Goal: Transaction & Acquisition: Purchase product/service

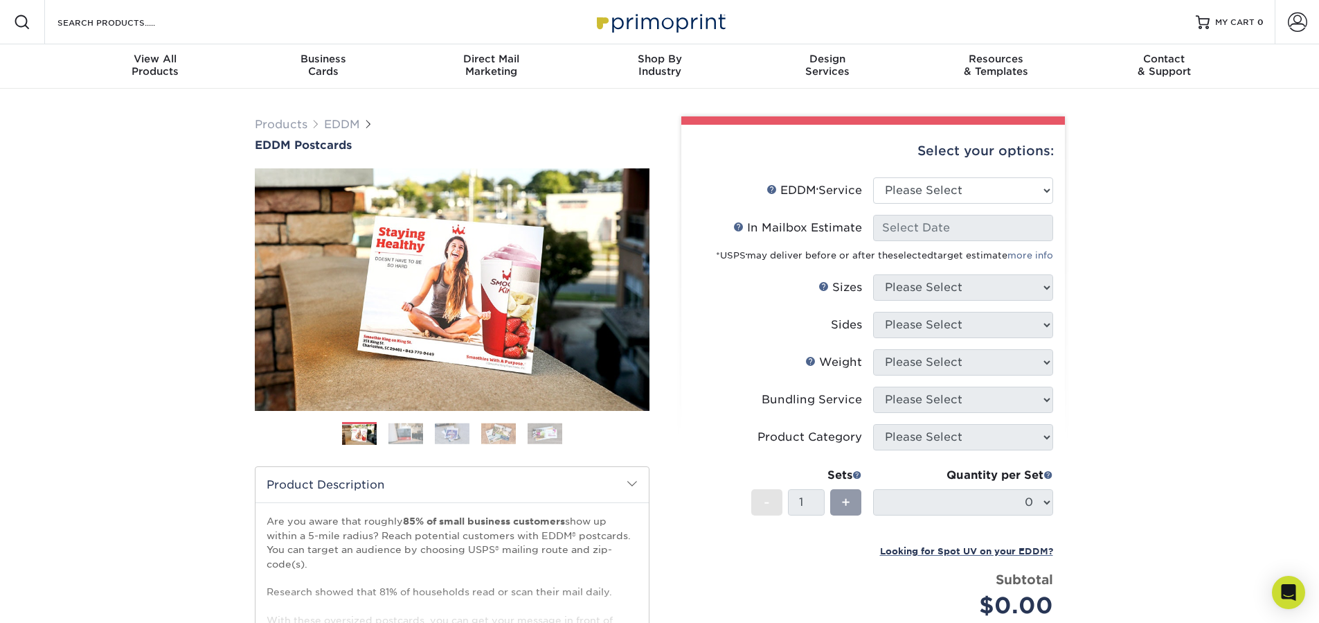
drag, startPoint x: 766, startPoint y: 473, endPoint x: 688, endPoint y: 477, distance: 78.4
click at [688, 477] on div "Select your options: EDDM Service Help EDDM ® Service Please Select Full Servic…" at bounding box center [873, 457] width 384 height 664
click at [673, 370] on div "Select your options: EDDM Service Help EDDM ® Service Please Select Full Servic…" at bounding box center [867, 452] width 395 height 672
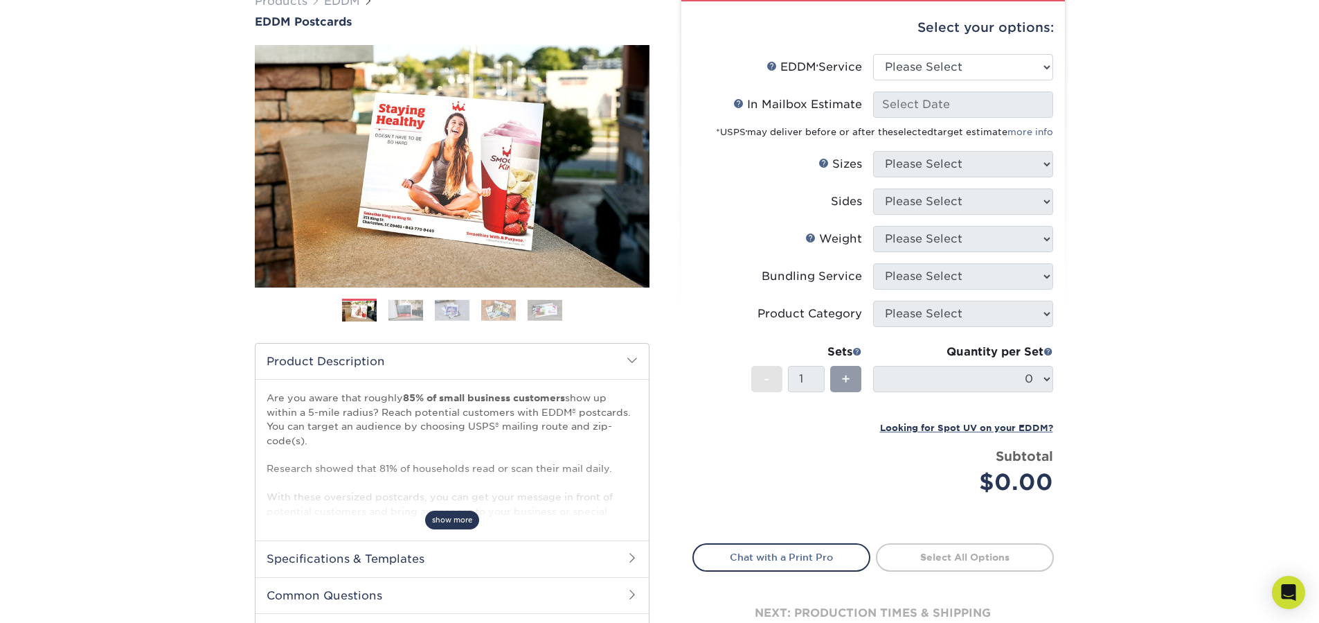
click at [454, 521] on span "show more" at bounding box center [452, 519] width 54 height 19
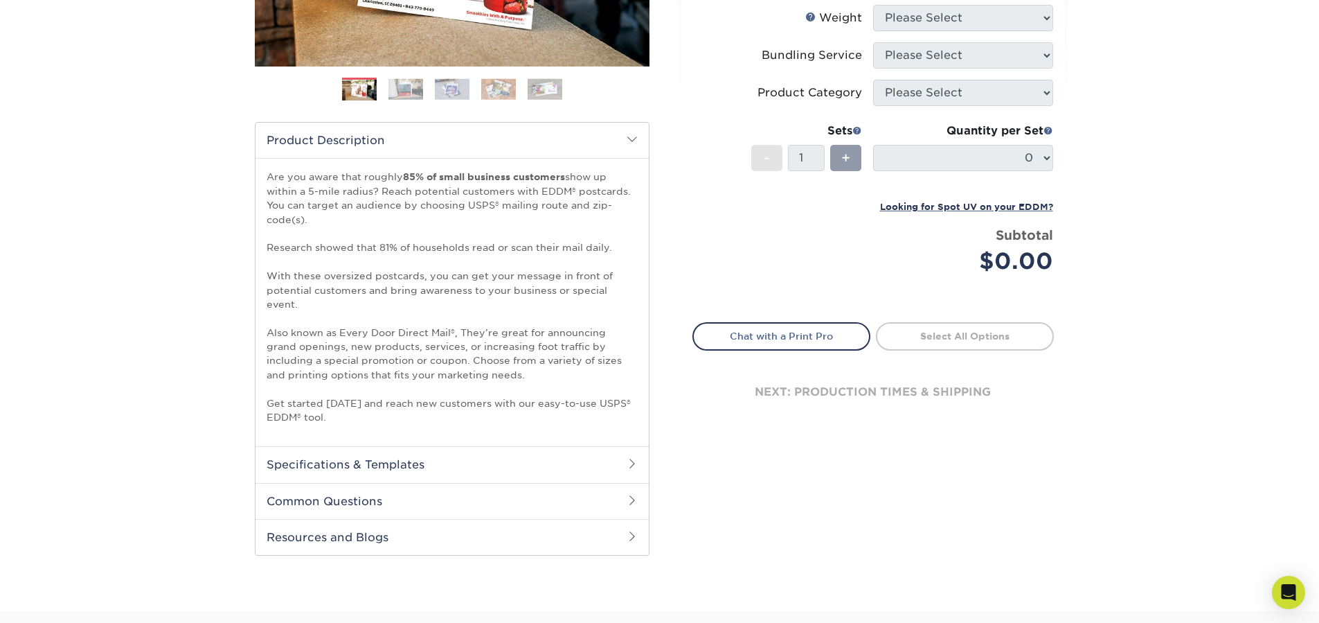
scroll to position [0, 0]
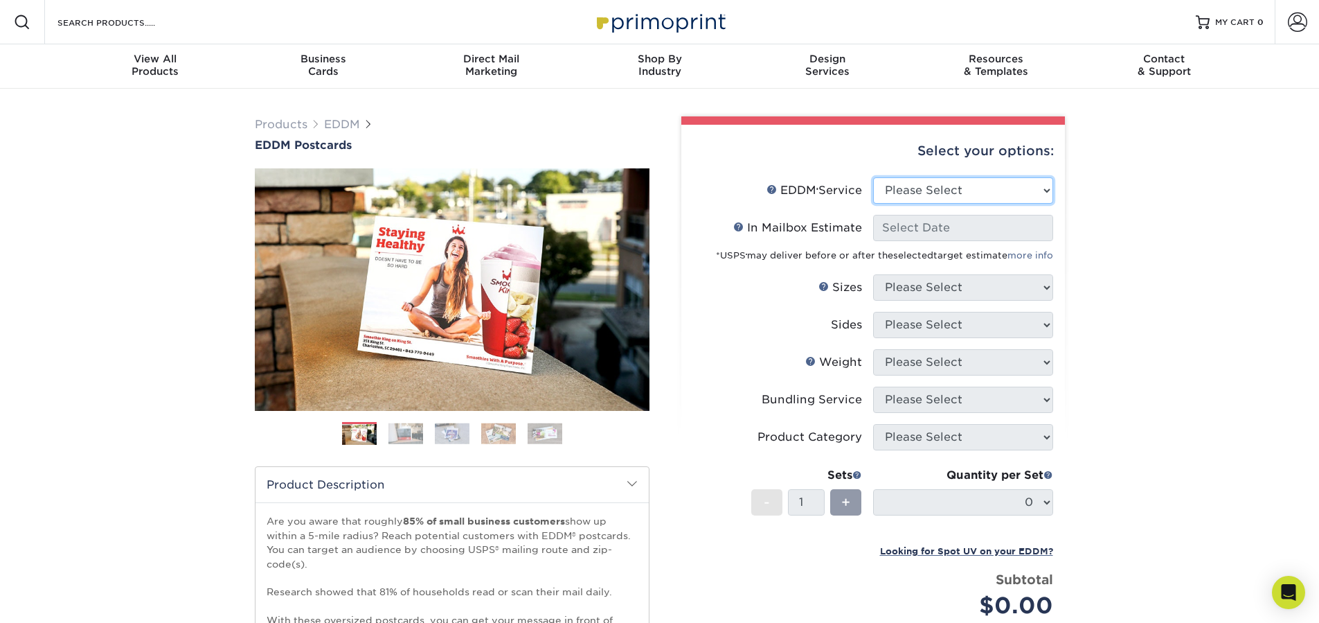
select select "print_only"
select select "-1"
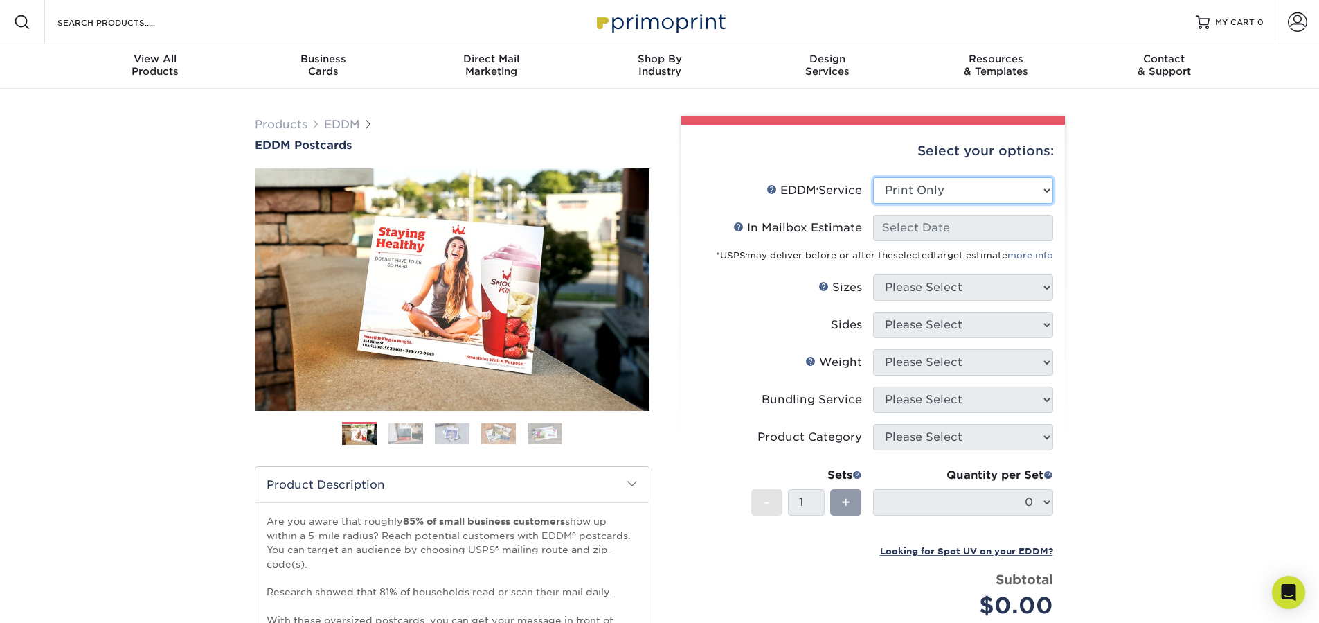
select select "-1"
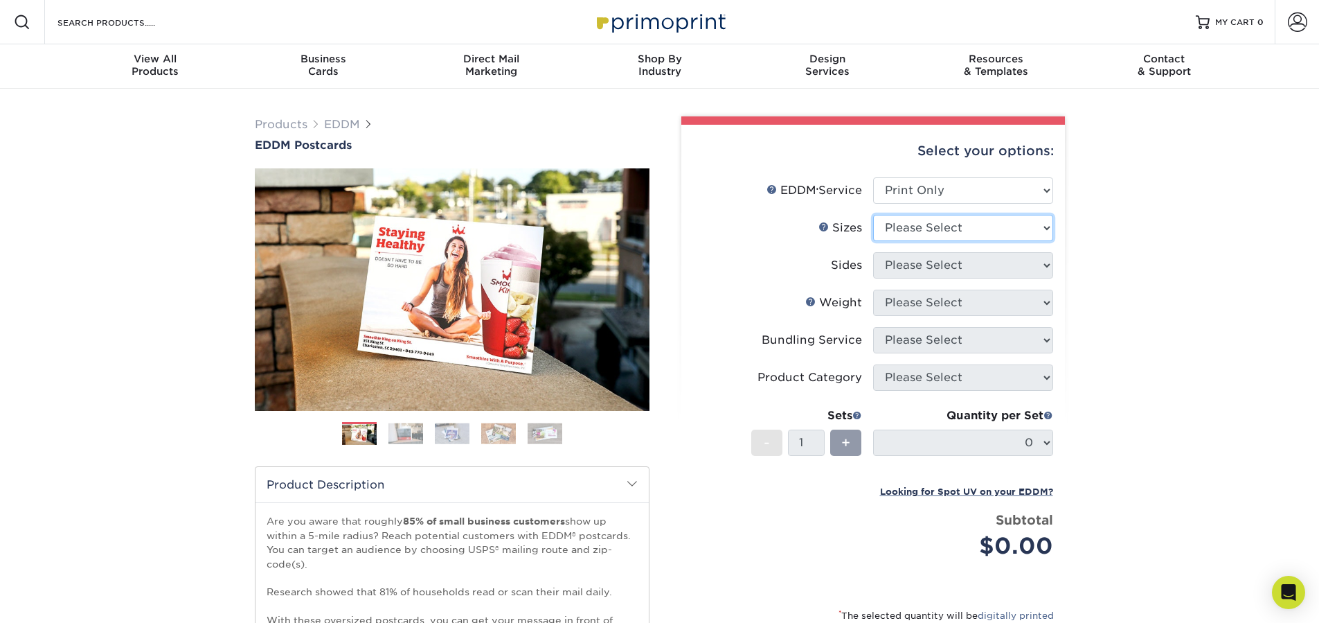
select select "6.50x8.00"
click at [1145, 239] on div "Products EDDM EDDM Postcards Previous Next" at bounding box center [659, 522] width 1319 height 866
select select "13abbda7-1d64-4f25-8bb2-c179b224825d"
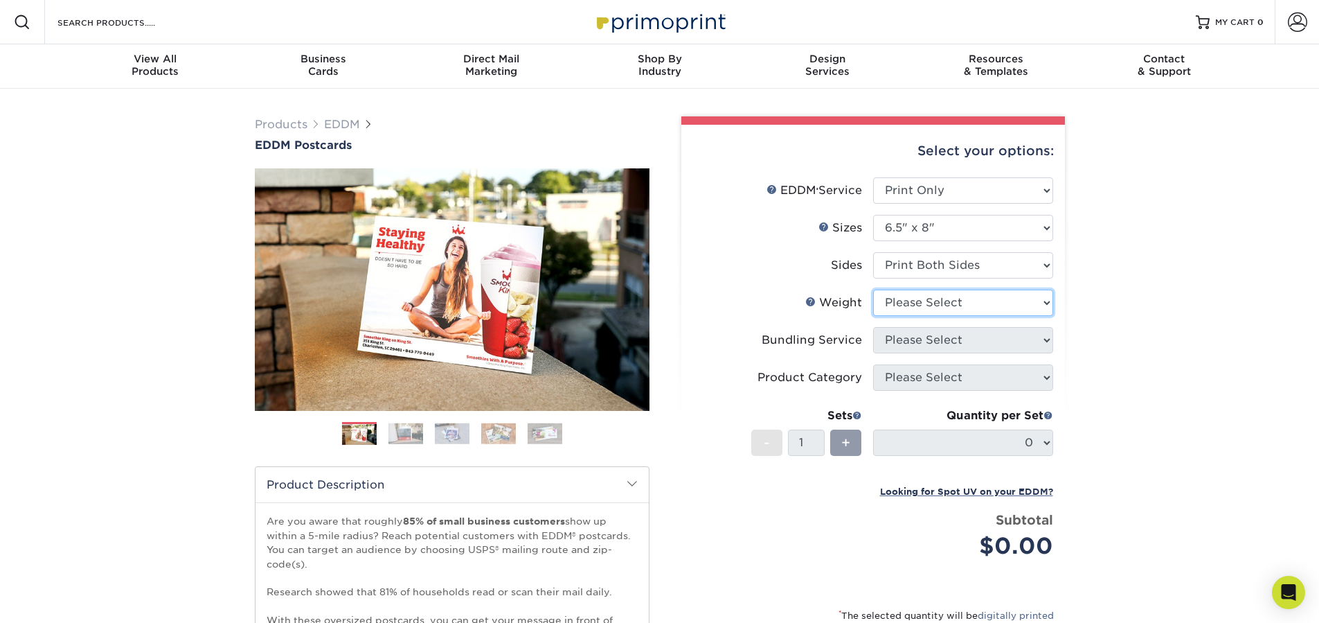
select select "14PT"
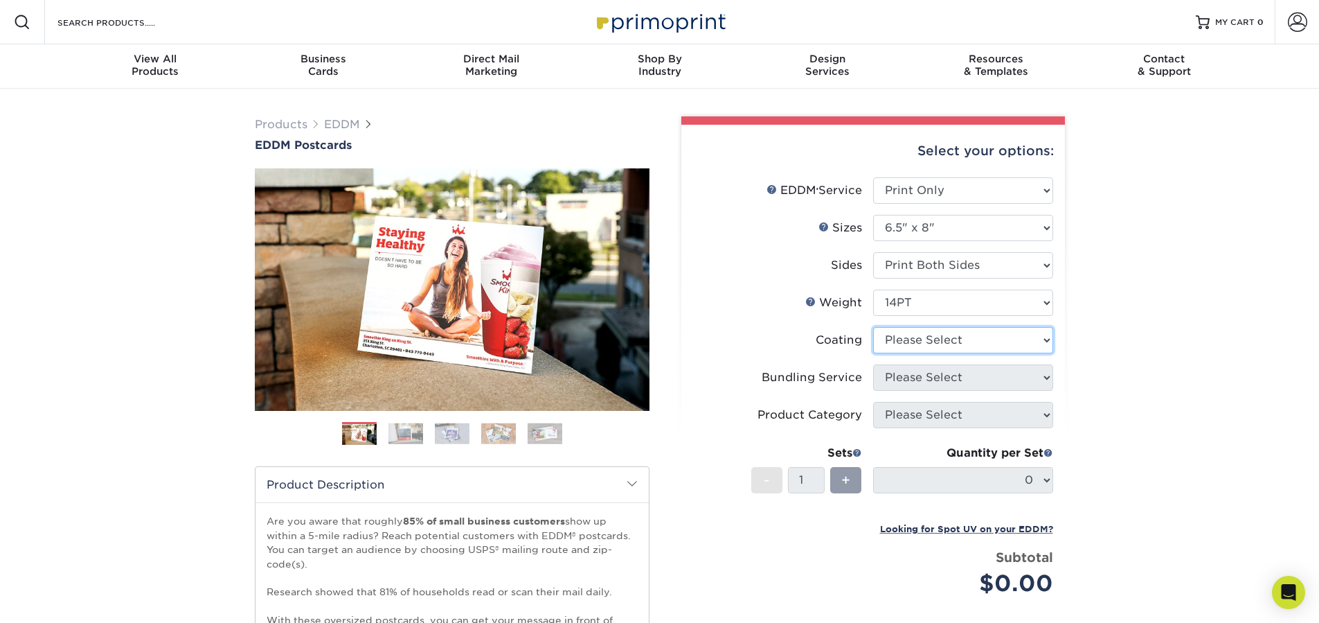
select select "121bb7b5-3b4d-429f-bd8d-bbf80e953313"
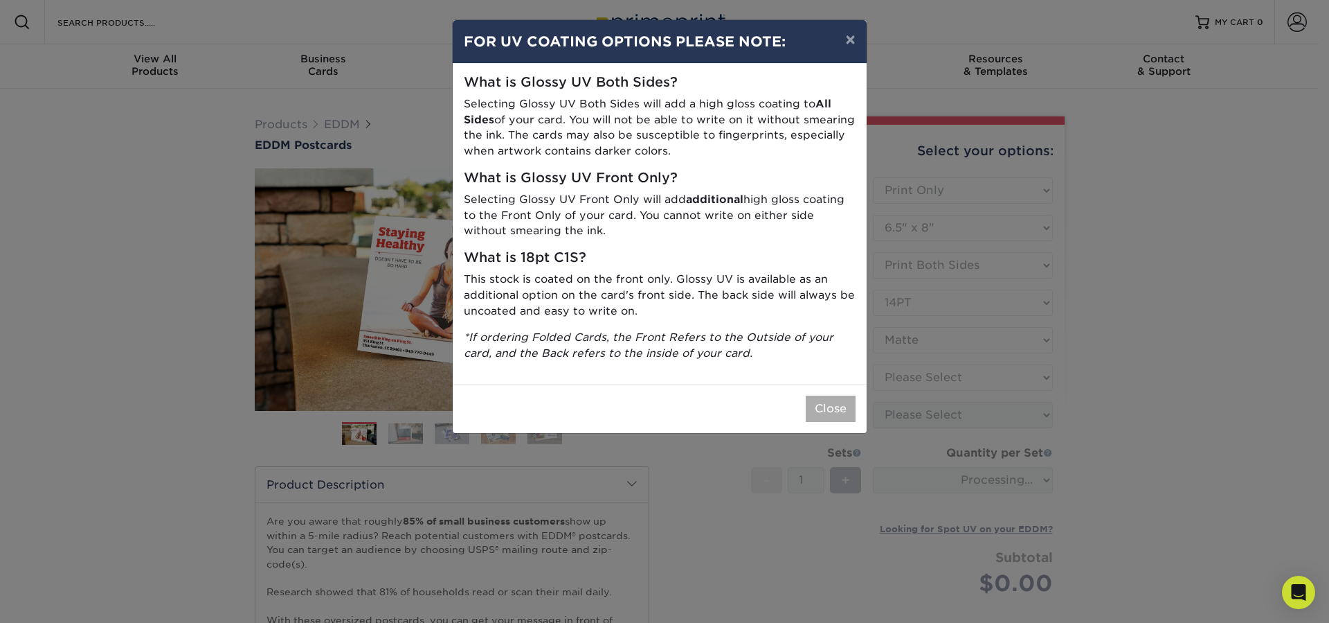
click at [810, 397] on button "Close" at bounding box center [831, 408] width 50 height 26
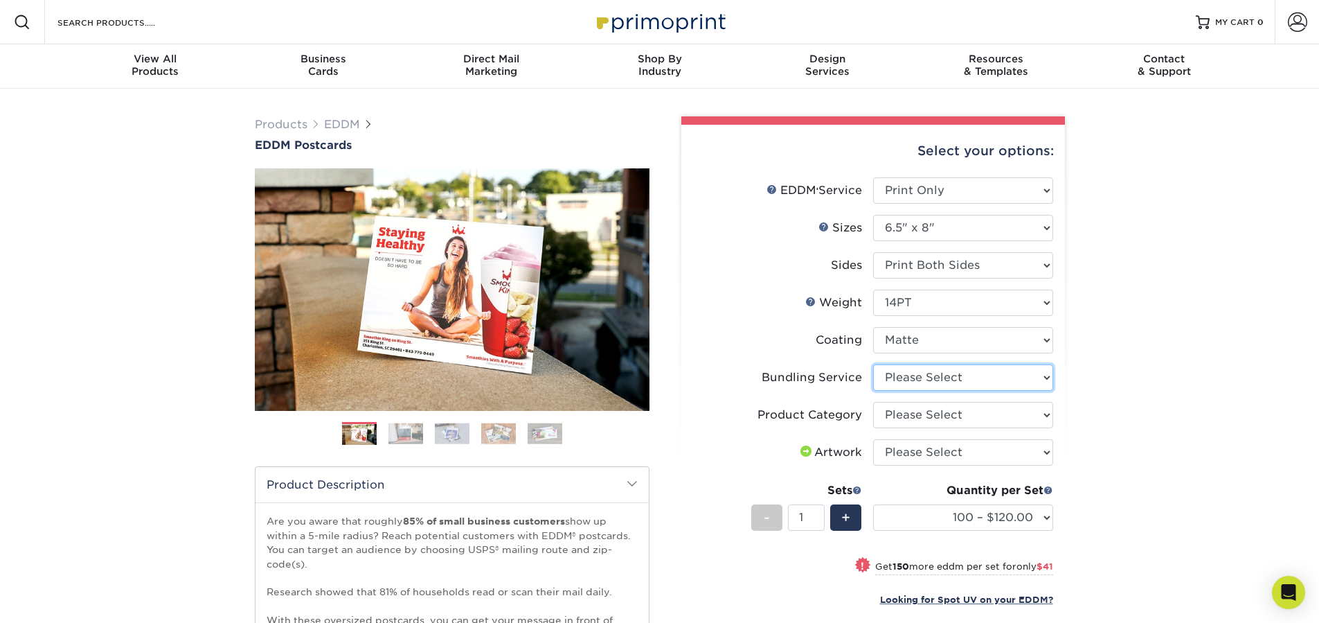
select select "58689abb-25c0-461c-a4c3-a80b627d6649"
select select "9b7272e0-d6c8-4c3c-8e97-d3a1bcdab858"
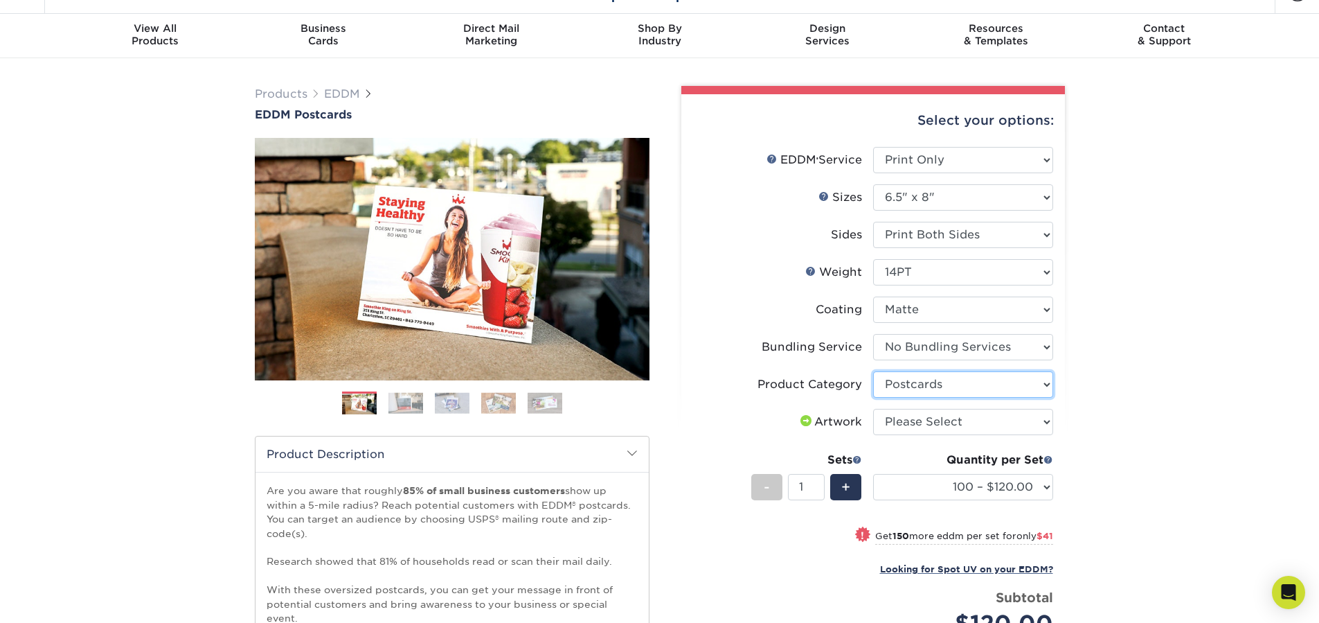
scroll to position [111, 0]
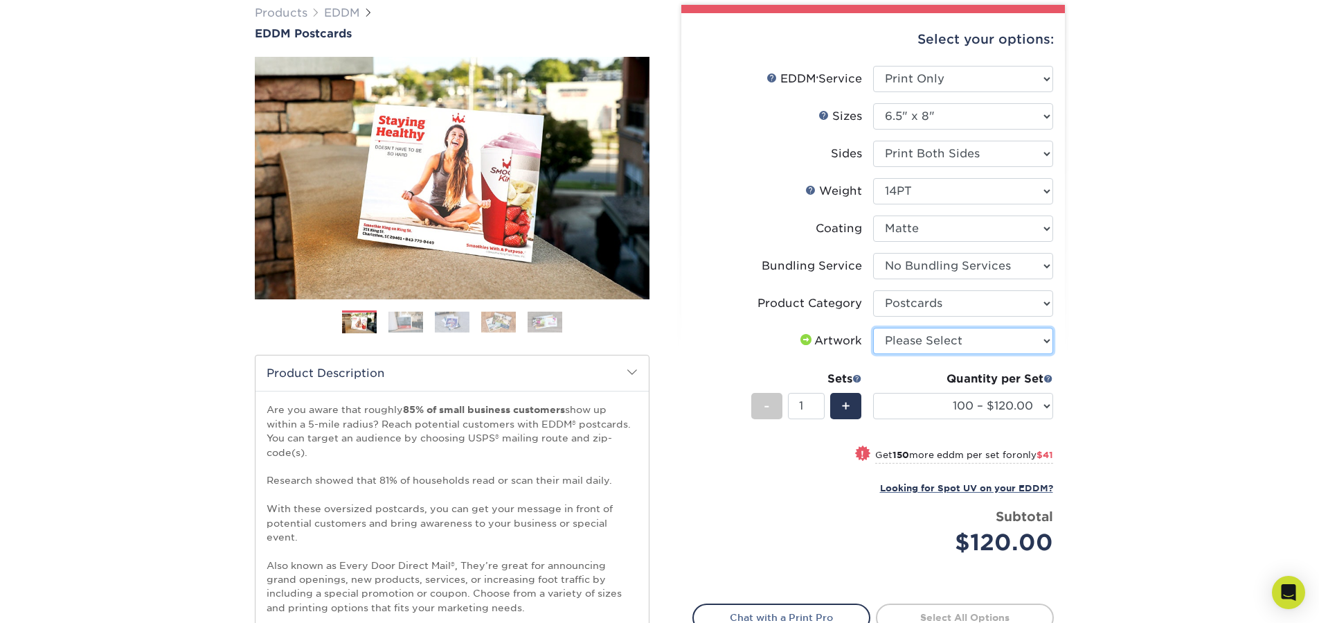
select select "upload"
click at [1131, 406] on div "Products EDDM EDDM Postcards Previous Next" at bounding box center [659, 410] width 1319 height 866
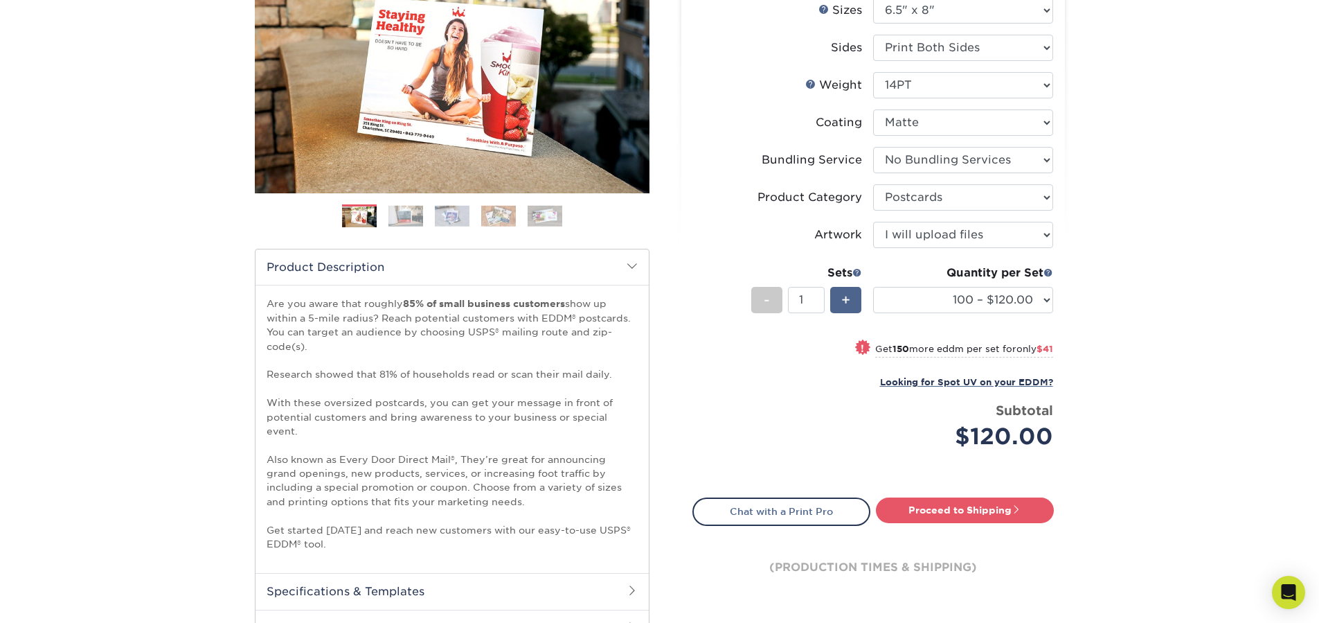
click at [844, 296] on span "+" at bounding box center [845, 299] width 9 height 21
type input "2"
select select "250 – $161.00"
type input "1"
click at [818, 303] on input "1" at bounding box center [806, 300] width 37 height 26
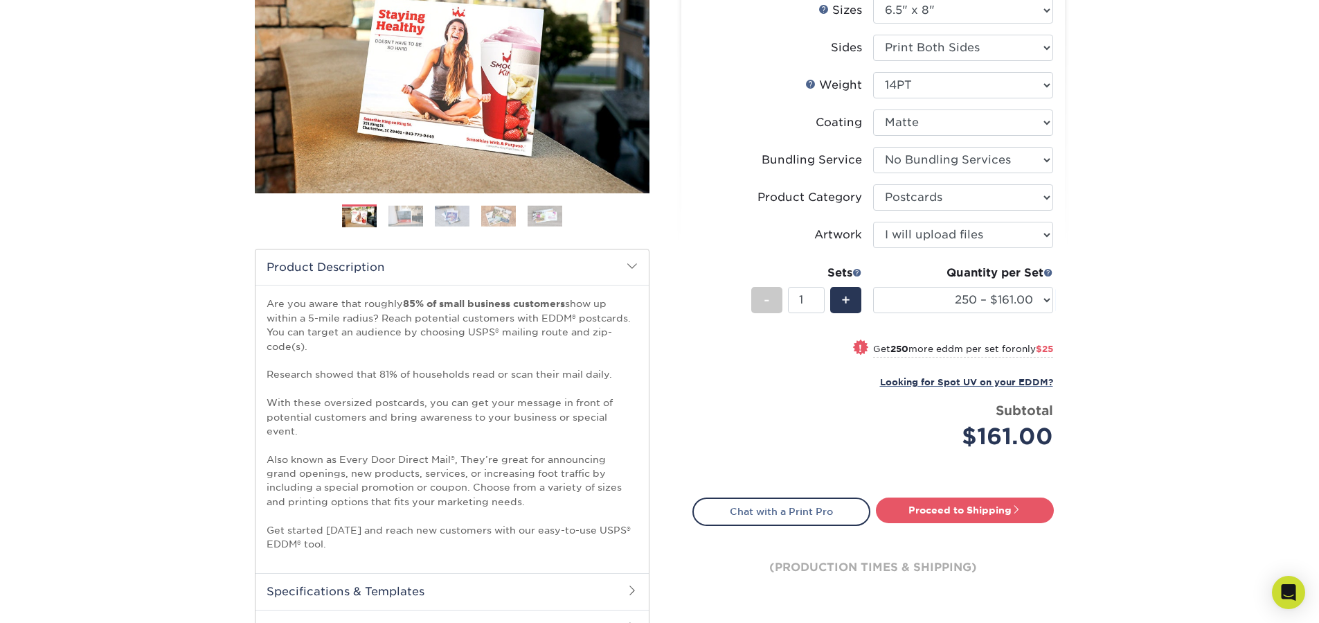
click at [1215, 373] on div "Products EDDM EDDM Postcards Previous Next" at bounding box center [659, 304] width 1319 height 866
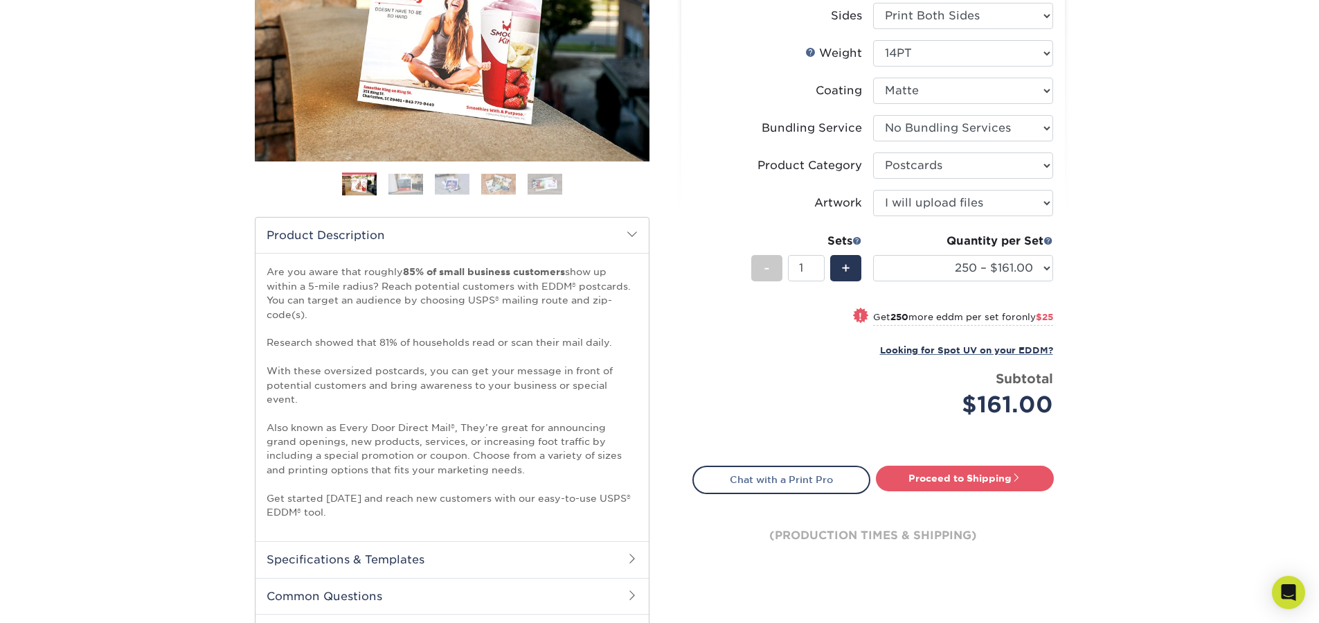
scroll to position [112, 0]
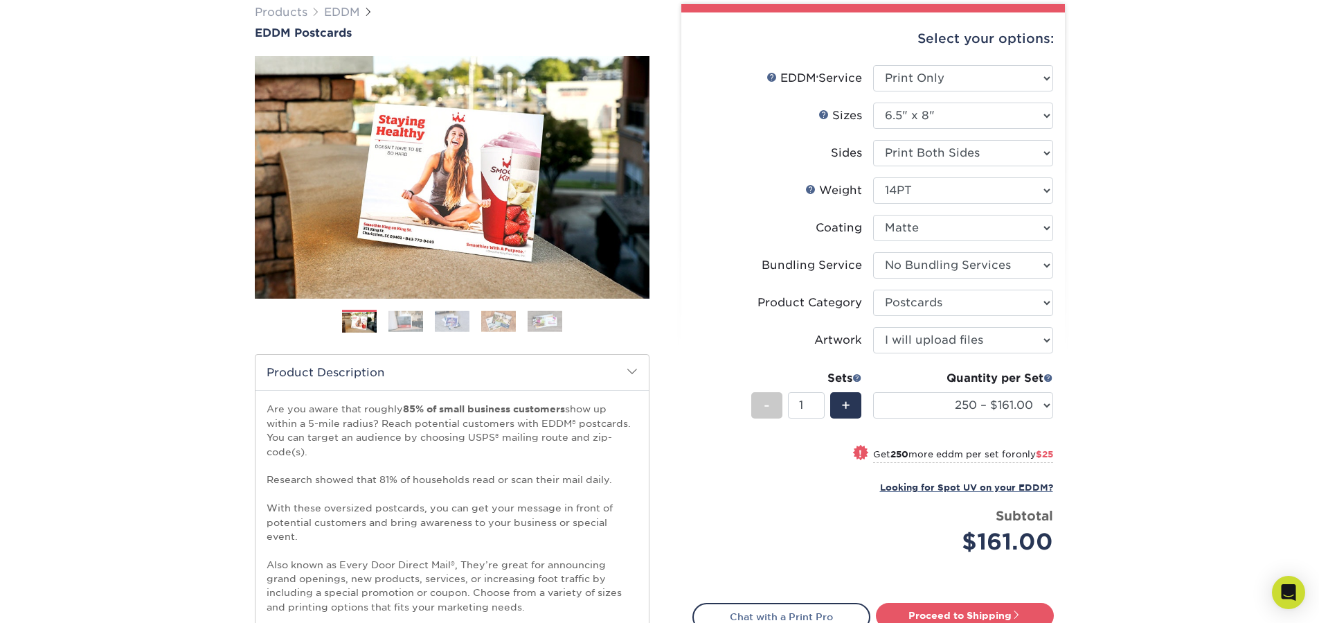
click at [1109, 256] on div "Products EDDM EDDM Postcards Previous Next" at bounding box center [659, 409] width 1319 height 866
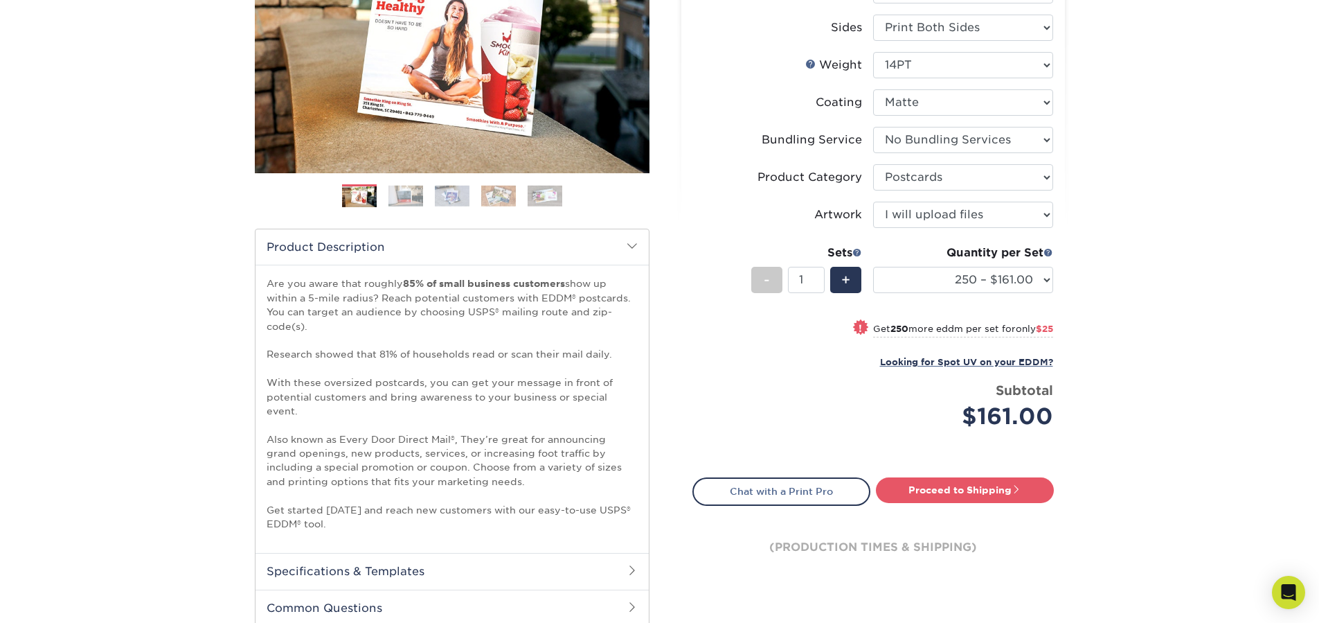
scroll to position [0, 0]
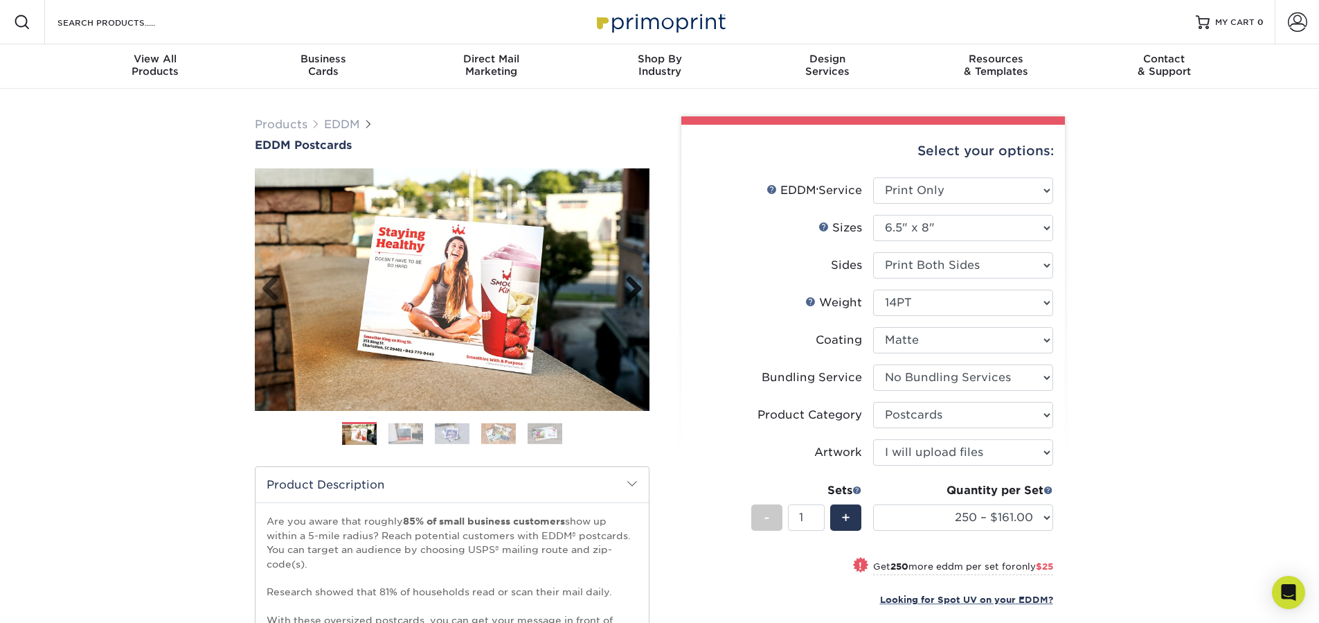
click at [636, 287] on link "Next" at bounding box center [629, 290] width 28 height 28
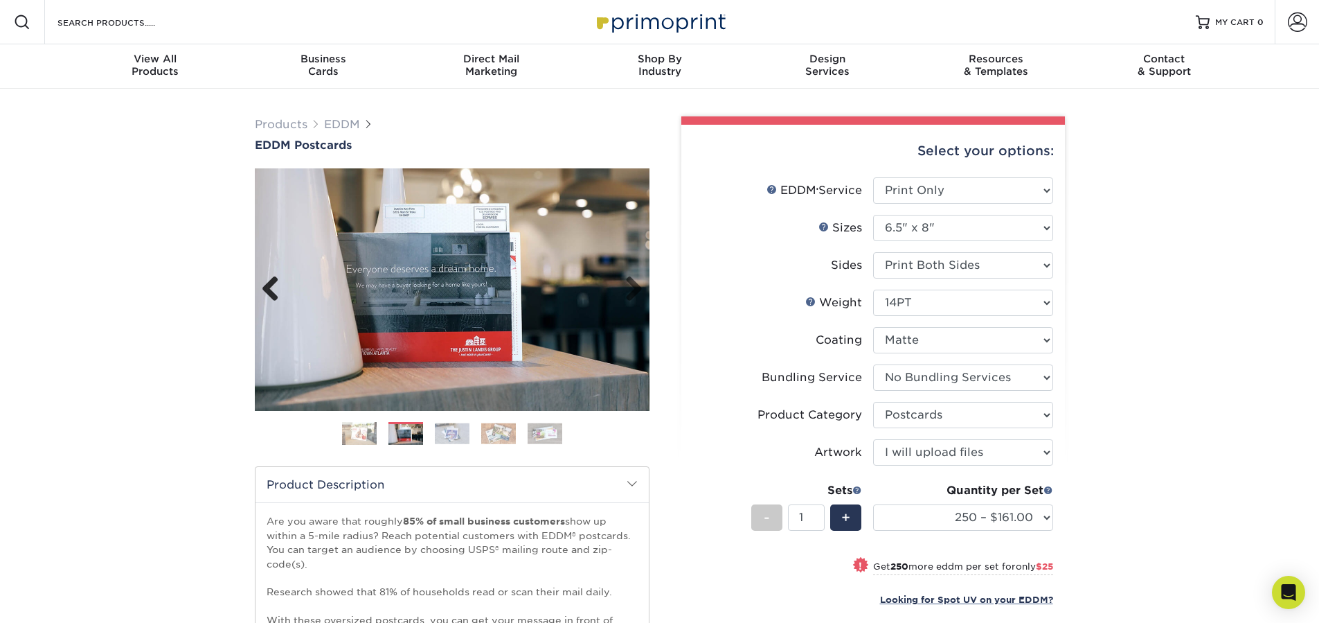
click at [276, 293] on link "Previous" at bounding box center [276, 290] width 28 height 28
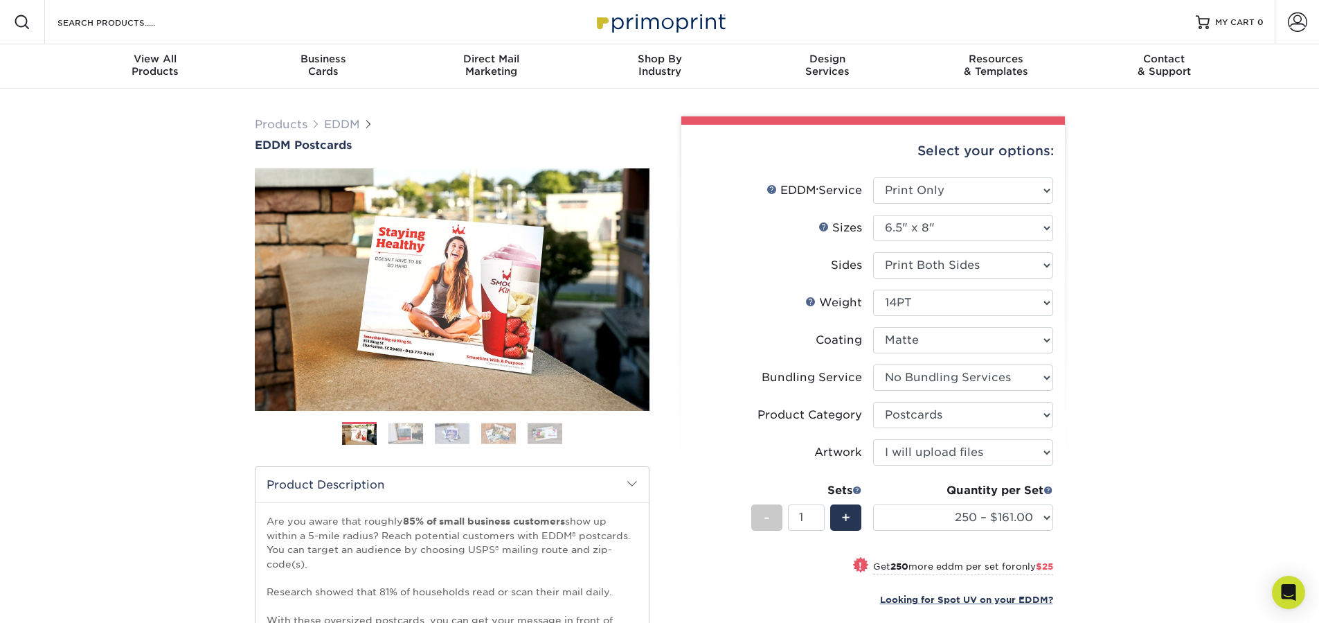
click at [1129, 289] on div "Products EDDM EDDM Postcards Previous Next" at bounding box center [659, 522] width 1319 height 866
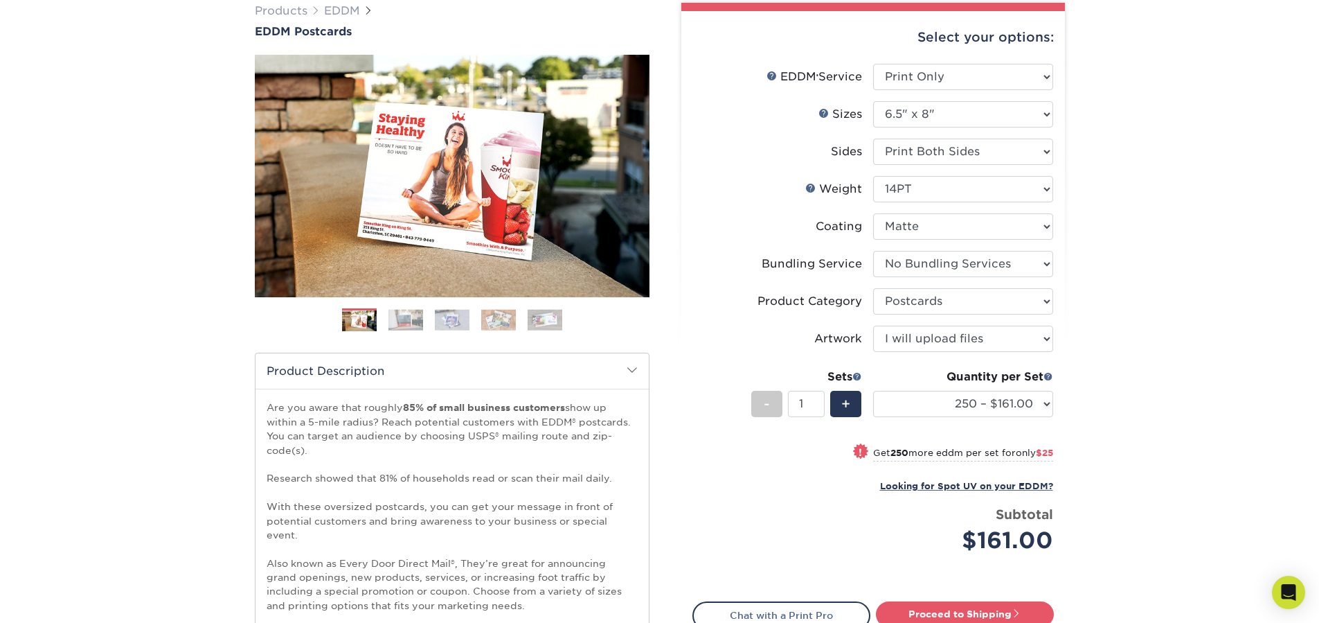
scroll to position [111, 0]
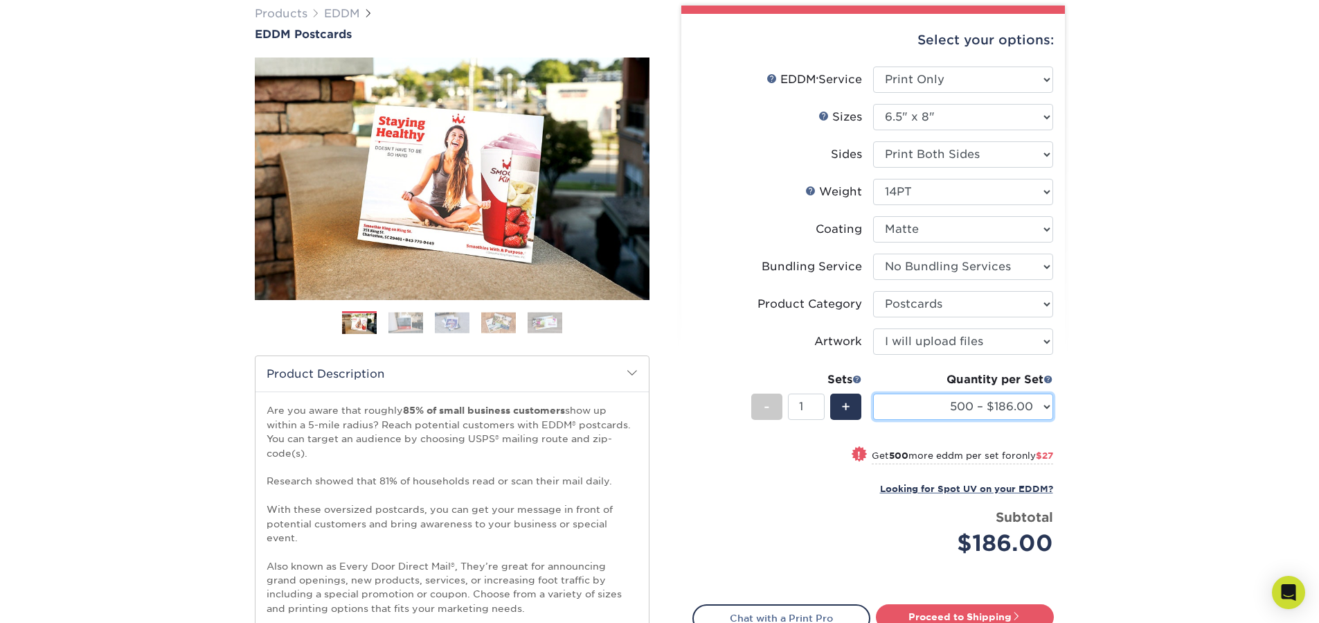
select select "250 – $161.00"
click at [1191, 372] on div "Products EDDM EDDM Postcards Previous Next" at bounding box center [659, 411] width 1319 height 866
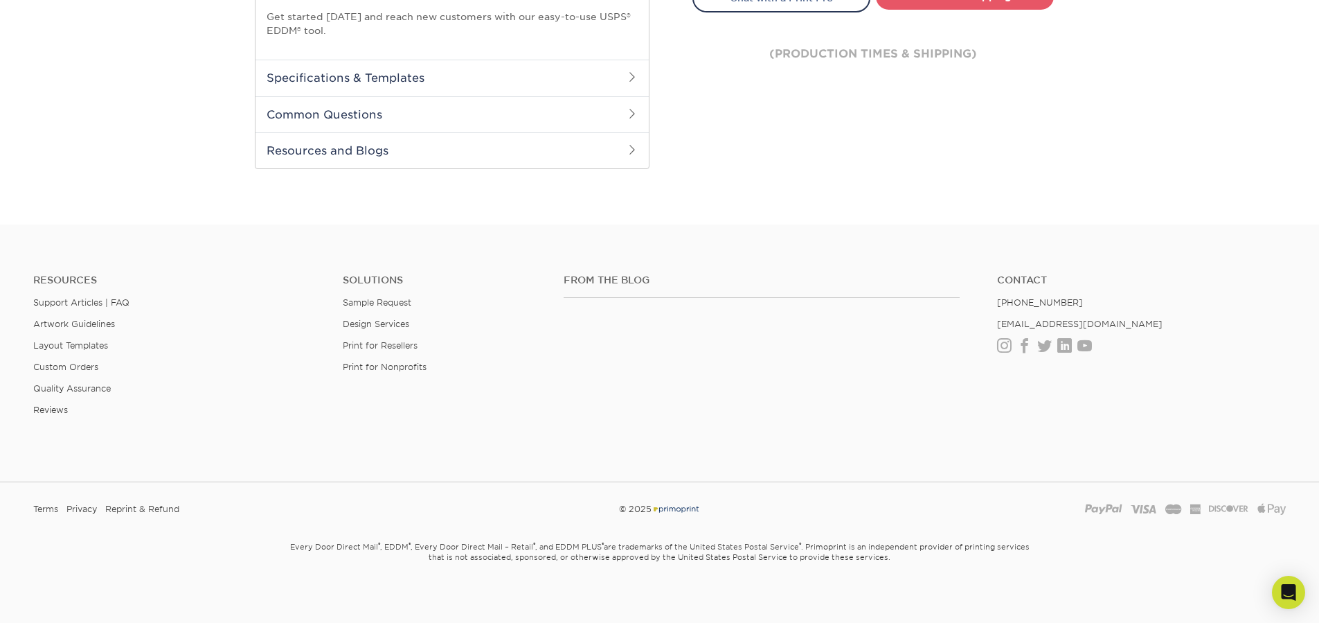
scroll to position [0, 0]
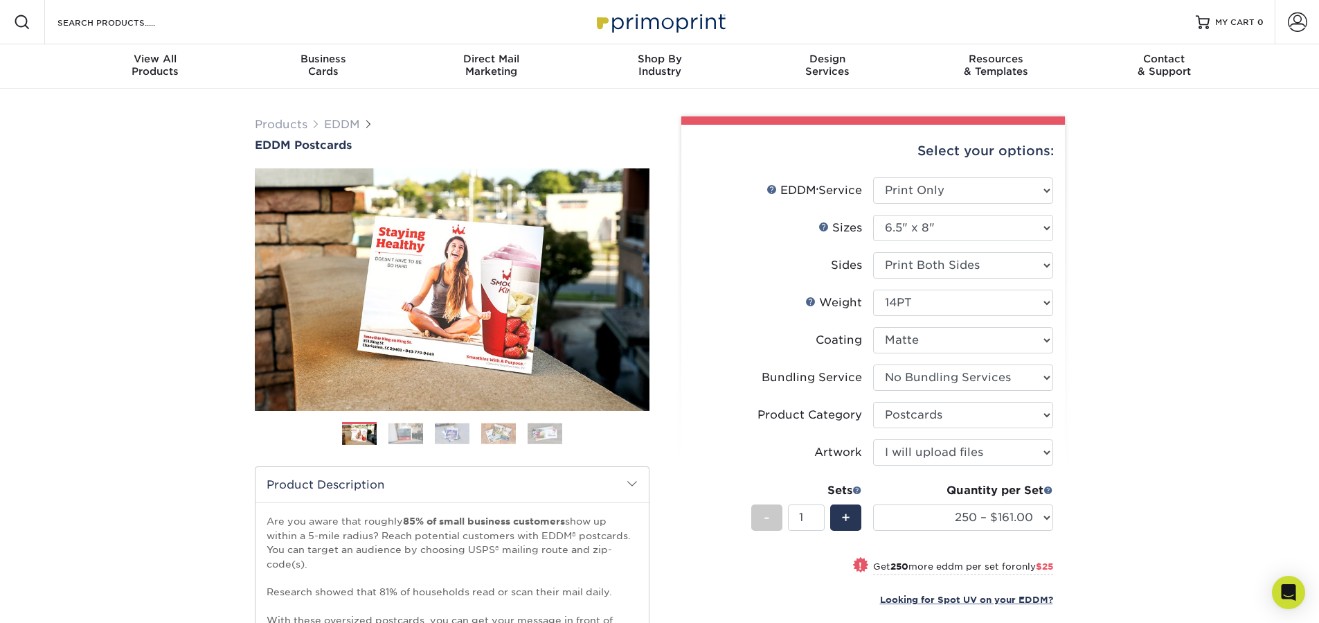
click at [1107, 429] on div "Products EDDM EDDM Postcards Previous Next" at bounding box center [659, 522] width 1319 height 866
click at [1099, 365] on div "Products EDDM EDDM Postcards Previous Next" at bounding box center [659, 522] width 1319 height 866
click at [169, 485] on div "Products EDDM EDDM Postcards Previous Next" at bounding box center [659, 522] width 1319 height 866
